Goal: Book appointment/travel/reservation

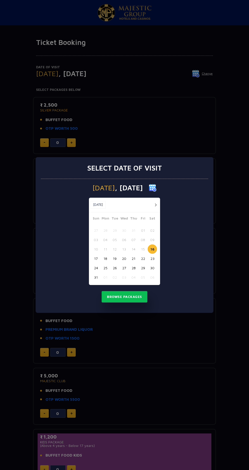
click at [96, 259] on button "17" at bounding box center [95, 258] width 9 height 9
click at [152, 249] on button "16" at bounding box center [152, 249] width 9 height 9
click at [135, 297] on button "Browse Packages" at bounding box center [125, 297] width 46 height 12
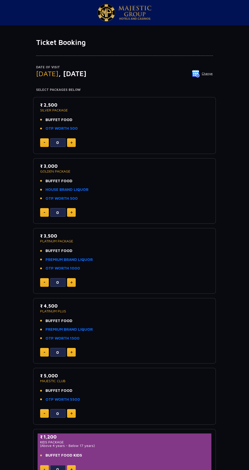
click at [71, 142] on img at bounding box center [71, 142] width 2 height 3
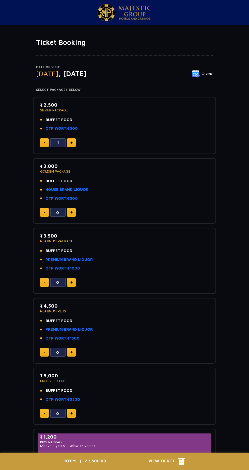
click at [75, 143] on button at bounding box center [71, 142] width 9 height 9
type input "2"
click at [71, 212] on img at bounding box center [71, 212] width 2 height 3
click at [44, 212] on img at bounding box center [45, 212] width 2 height 1
type input "0"
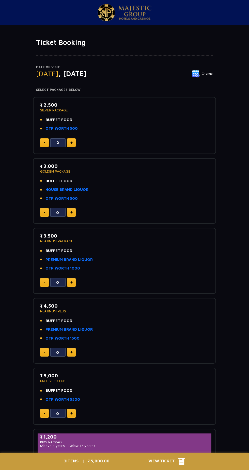
click at [71, 282] on img at bounding box center [71, 282] width 2 height 3
type input "2"
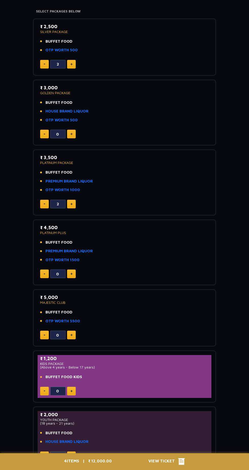
scroll to position [81, 0]
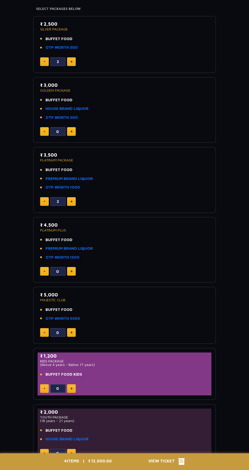
click at [141, 470] on div "4 ITEMS | ₹ 12,000.00 View Ticket" at bounding box center [124, 462] width 127 height 17
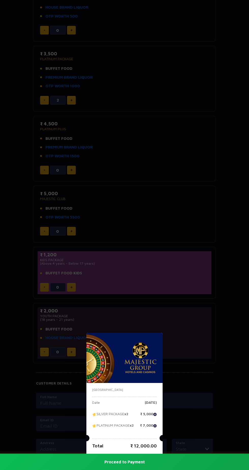
scroll to position [184, 0]
